Goal: Transaction & Acquisition: Purchase product/service

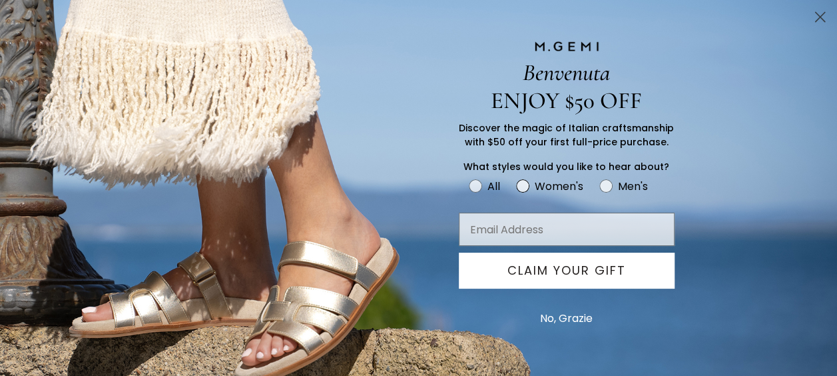
click at [522, 182] on circle "FULLSCREEN Form" at bounding box center [523, 185] width 13 height 13
click at [469, 177] on input "Women's" at bounding box center [468, 176] width 1 height 1
radio input "true"
click at [505, 233] on input "Email Address" at bounding box center [567, 228] width 216 height 33
type input "[EMAIL_ADDRESS][DOMAIN_NAME]"
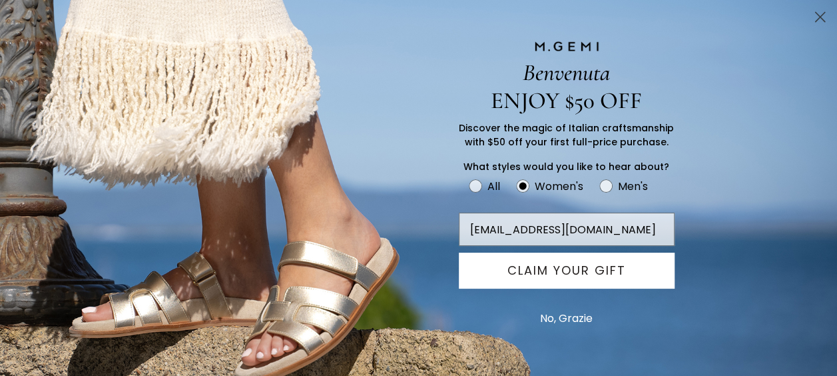
click at [553, 262] on button "CLAIM YOUR GIFT" at bounding box center [567, 270] width 216 height 36
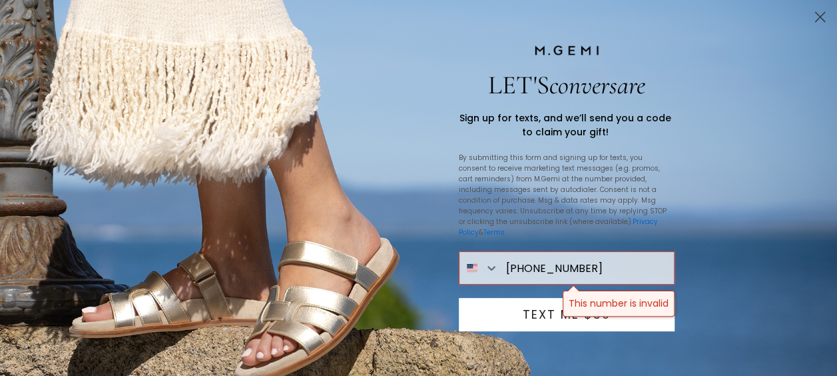
click at [598, 298] on button "TEXT ME $50" at bounding box center [567, 314] width 216 height 33
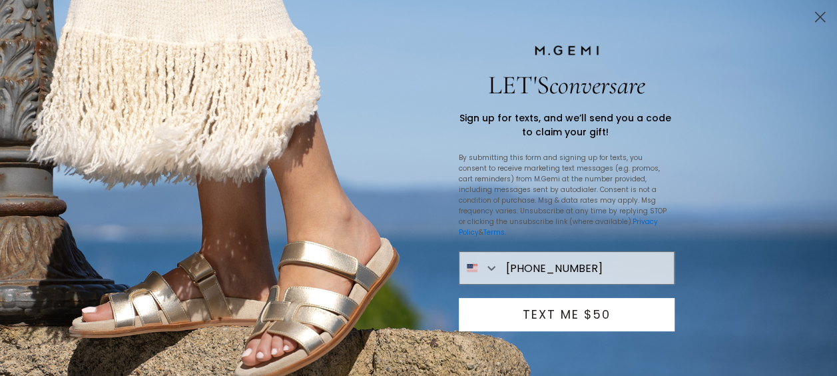
type input "[PHONE_NUMBER]"
click at [603, 303] on button "TEXT ME $50" at bounding box center [567, 314] width 216 height 33
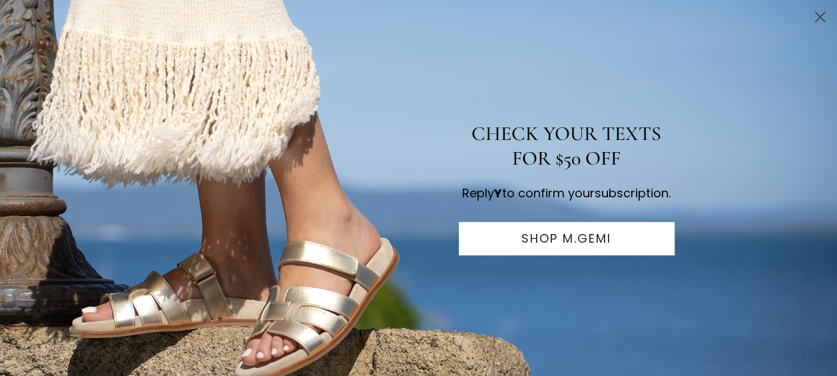
click at [586, 241] on button "SHOP M.GEMI" at bounding box center [567, 238] width 216 height 33
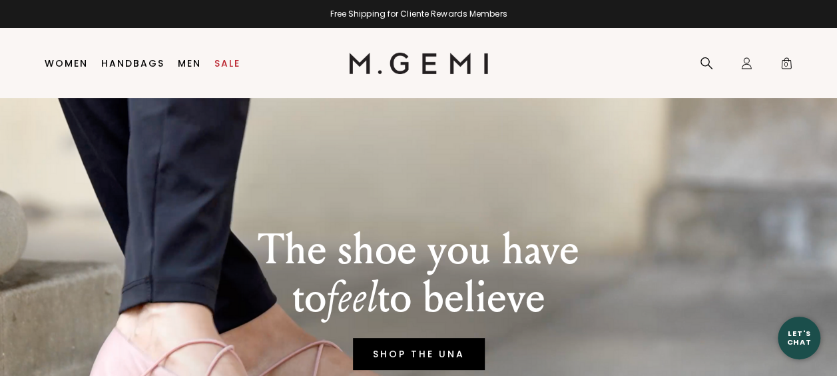
click at [465, 346] on link "SHOP THE UNA" at bounding box center [419, 354] width 132 height 32
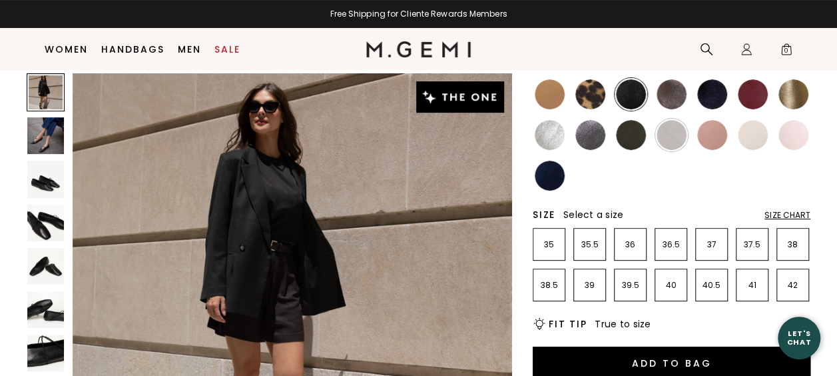
scroll to position [185, 0]
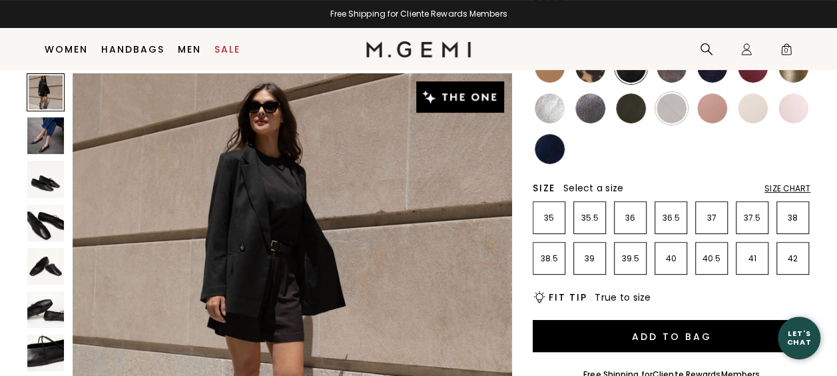
click at [465, 306] on img at bounding box center [293, 293] width 440 height 440
drag, startPoint x: 465, startPoint y: 306, endPoint x: 444, endPoint y: 92, distance: 215.5
click at [444, 92] on div at bounding box center [293, 293] width 440 height 440
click at [444, 92] on img at bounding box center [460, 96] width 88 height 31
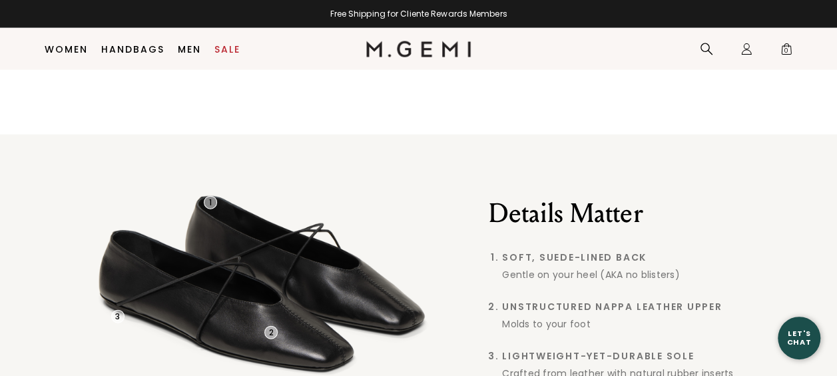
scroll to position [1437, 0]
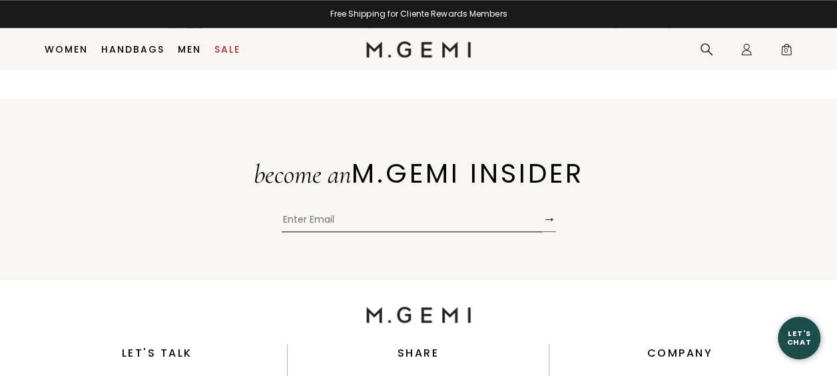
scroll to position [5700, 0]
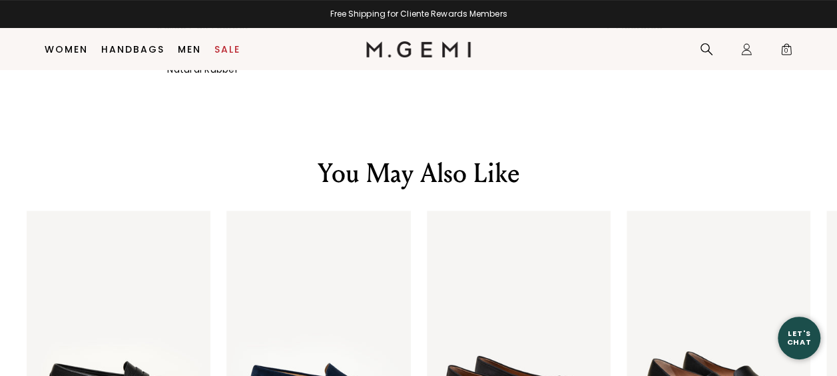
scroll to position [2665, 0]
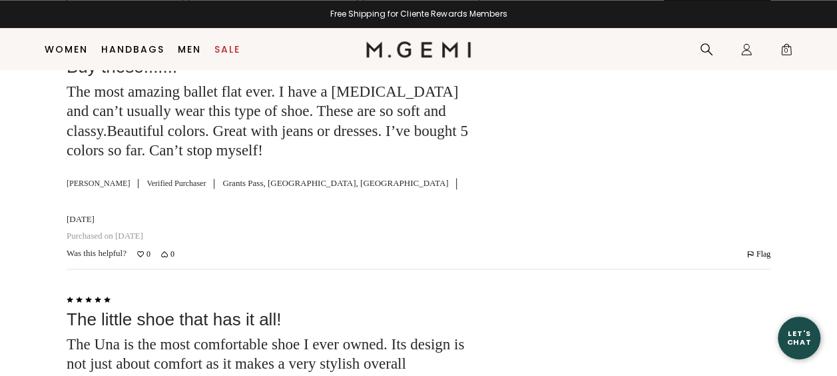
scroll to position [3358, 0]
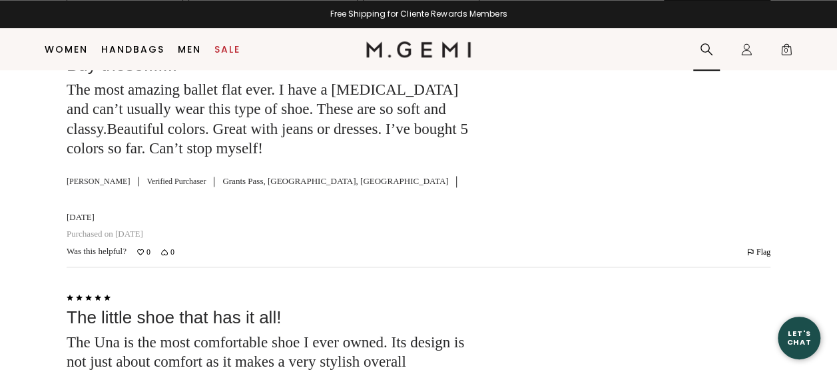
click at [698, 45] on div "Search" at bounding box center [706, 50] width 27 height 42
click at [705, 47] on icon at bounding box center [706, 49] width 13 height 13
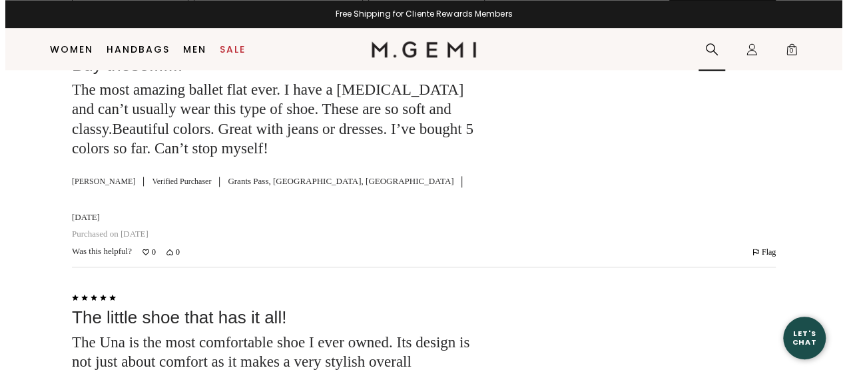
scroll to position [3375, 0]
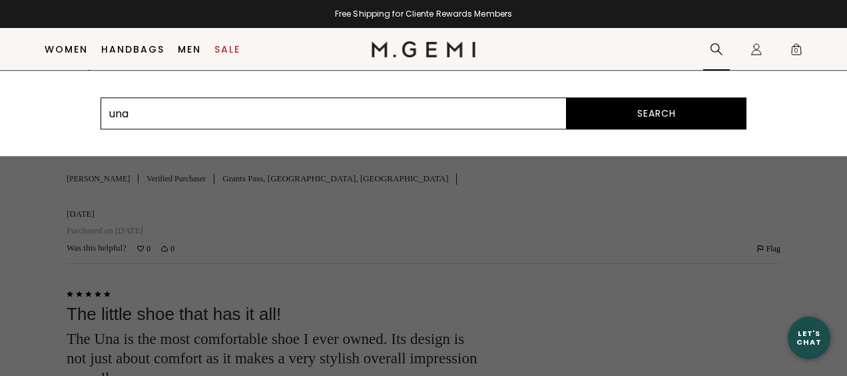
type input "una"
click at [567, 97] on button "Search" at bounding box center [657, 113] width 180 height 32
